Goal: Transaction & Acquisition: Obtain resource

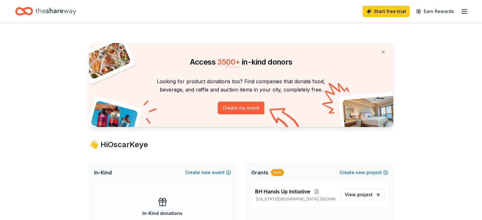
click at [259, 173] on span "Grants" at bounding box center [259, 173] width 17 height 8
click at [282, 173] on div "New" at bounding box center [277, 172] width 13 height 7
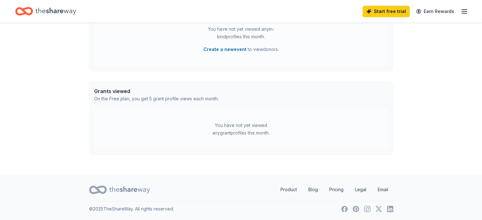
scroll to position [301, 0]
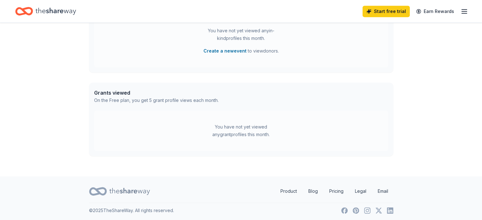
click at [461, 12] on icon "button" at bounding box center [465, 12] width 8 height 8
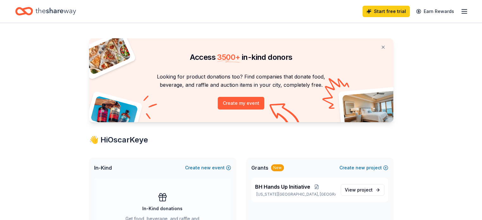
scroll to position [0, 0]
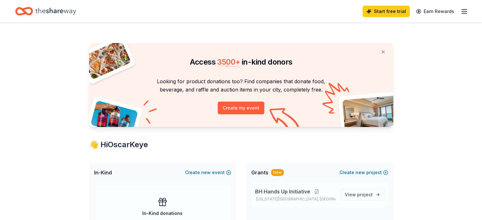
click at [282, 192] on span "BH Hands Up Initiative" at bounding box center [282, 192] width 55 height 8
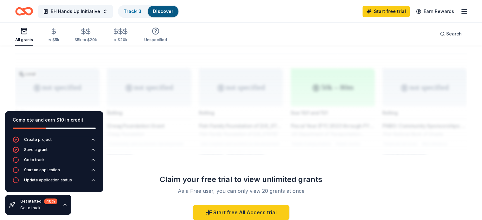
scroll to position [505, 0]
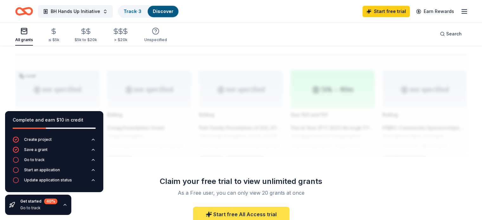
click at [237, 207] on link "Start free All Access trial" at bounding box center [241, 214] width 96 height 15
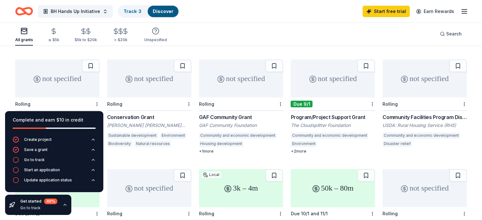
scroll to position [145, 0]
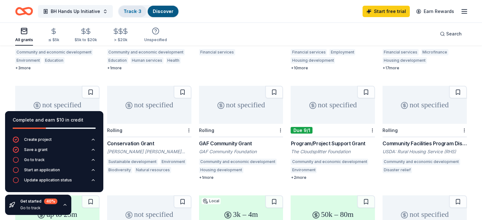
click at [141, 9] on link "Track · 3" at bounding box center [133, 11] width 18 height 5
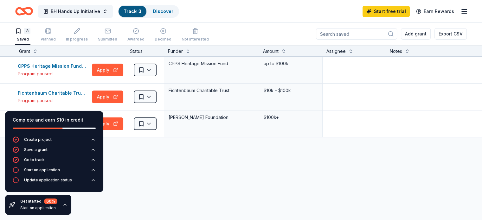
click at [123, 162] on div "CPPS Heritage Mission Fund Grant Program paused Apply Saved CPPS Heritage Missi…" at bounding box center [248, 157] width 497 height 200
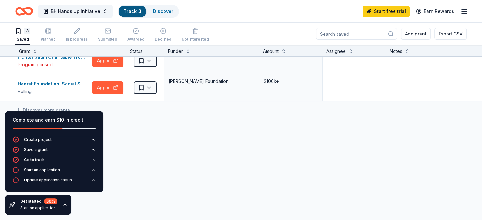
scroll to position [41, 0]
click at [116, 83] on button "Apply" at bounding box center [107, 87] width 31 height 13
drag, startPoint x: 151, startPoint y: 180, endPoint x: 280, endPoint y: 143, distance: 134.1
click at [280, 143] on div "CPPS Heritage Mission Fund Grant Program paused Apply Saved CPPS Heritage Missi…" at bounding box center [248, 121] width 497 height 200
click at [73, 204] on icon "button" at bounding box center [75, 205] width 5 height 5
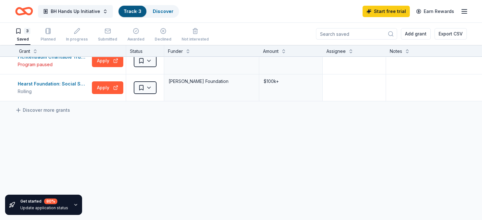
click at [75, 205] on icon "button" at bounding box center [75, 205] width 5 height 5
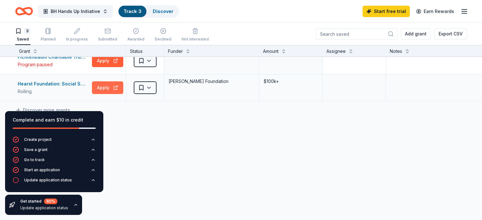
click at [121, 82] on button "Apply" at bounding box center [107, 87] width 31 height 13
click at [16, 180] on icon "button" at bounding box center [16, 180] width 6 height 6
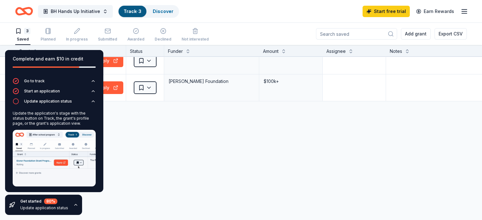
scroll to position [19, 0]
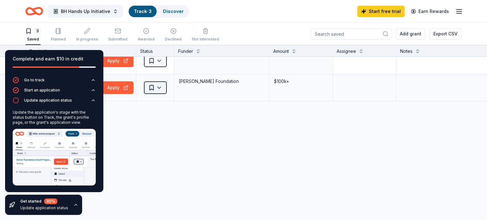
click at [160, 83] on html "BH Hands Up Initiative Track · 3 Discover Start free trial Earn Rewards 3 Saved…" at bounding box center [243, 110] width 487 height 220
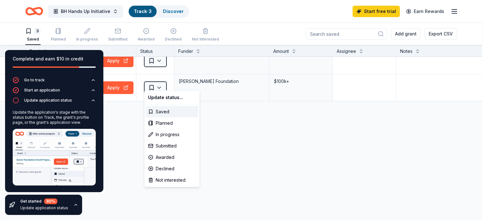
click at [248, 162] on html "BH Hands Up Initiative Track · 3 Discover Start free trial Earn Rewards 3 Saved…" at bounding box center [243, 110] width 487 height 220
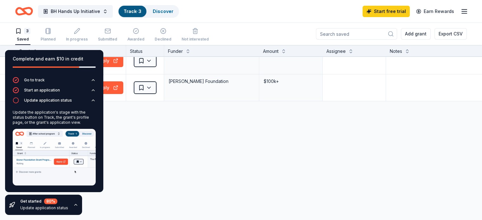
click at [255, 113] on div "CPPS Heritage Mission Fund Grant Program paused Apply Saved CPPS Heritage Missi…" at bounding box center [248, 121] width 497 height 200
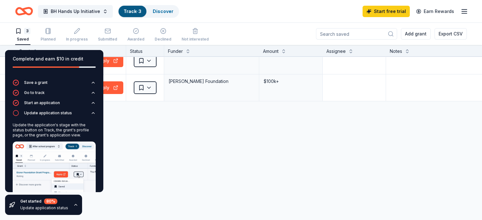
scroll to position [0, 0]
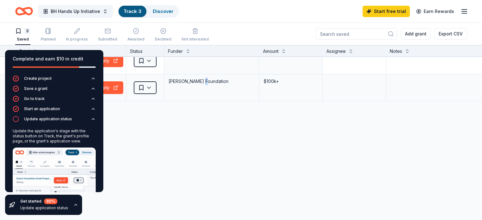
click at [211, 77] on div "[PERSON_NAME] Foundation" at bounding box center [211, 81] width 87 height 9
click at [119, 81] on button "Apply" at bounding box center [107, 87] width 31 height 13
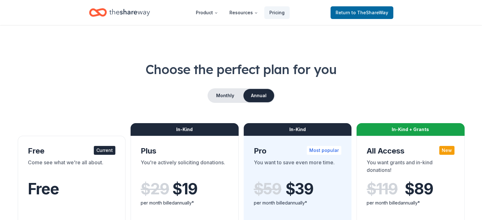
click at [40, 186] on span "Free" at bounding box center [43, 189] width 31 height 19
click at [356, 11] on span "to TheShareWay" at bounding box center [370, 12] width 37 height 5
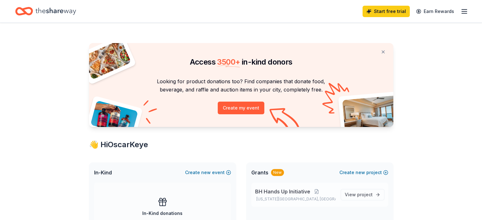
click at [270, 193] on span "BH Hands Up Initiative" at bounding box center [282, 192] width 55 height 8
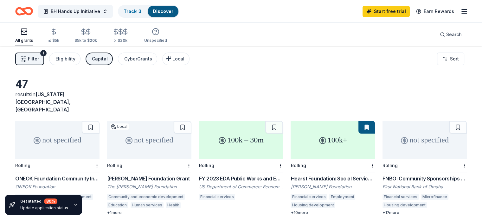
click at [230, 175] on div "FY 2023 EDA Public Works and Economic Adjustment Assistance Programs" at bounding box center [241, 179] width 84 height 8
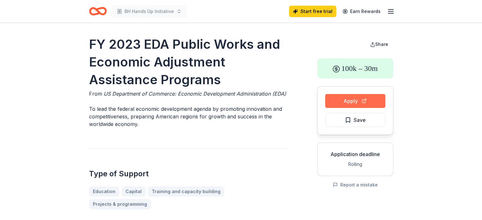
click at [362, 99] on button "Apply" at bounding box center [355, 101] width 60 height 14
click at [356, 100] on button "Apply" at bounding box center [355, 101] width 60 height 14
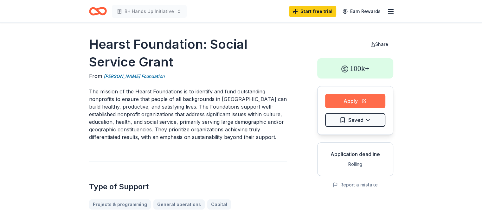
click at [357, 101] on button "Apply" at bounding box center [355, 101] width 60 height 14
click at [390, 12] on icon "button" at bounding box center [391, 12] width 8 height 8
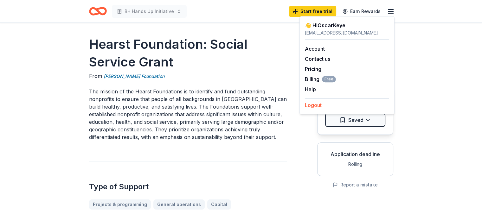
click at [310, 105] on button "Logout" at bounding box center [313, 105] width 17 height 8
